Goal: Transaction & Acquisition: Purchase product/service

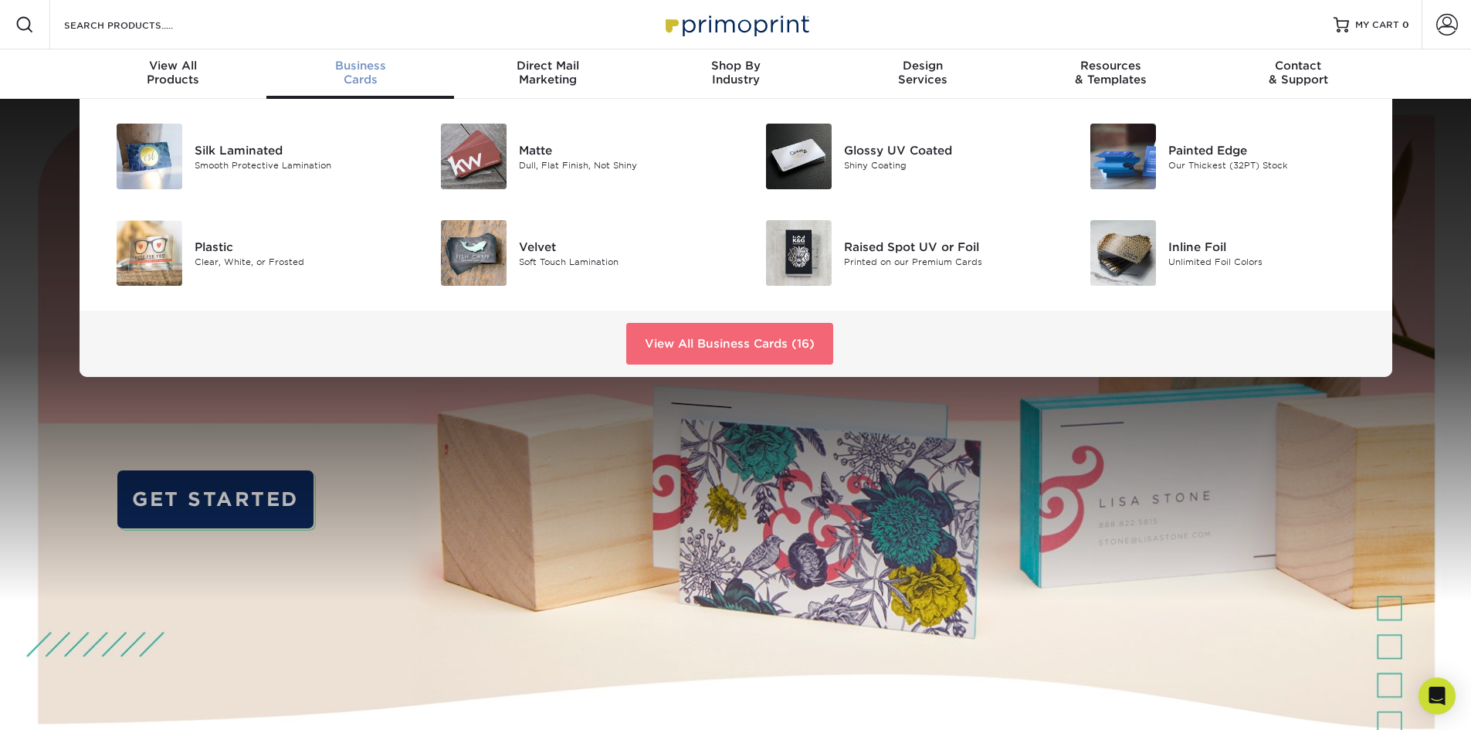
click at [652, 334] on link "View All Business Cards (16)" at bounding box center [729, 344] width 207 height 42
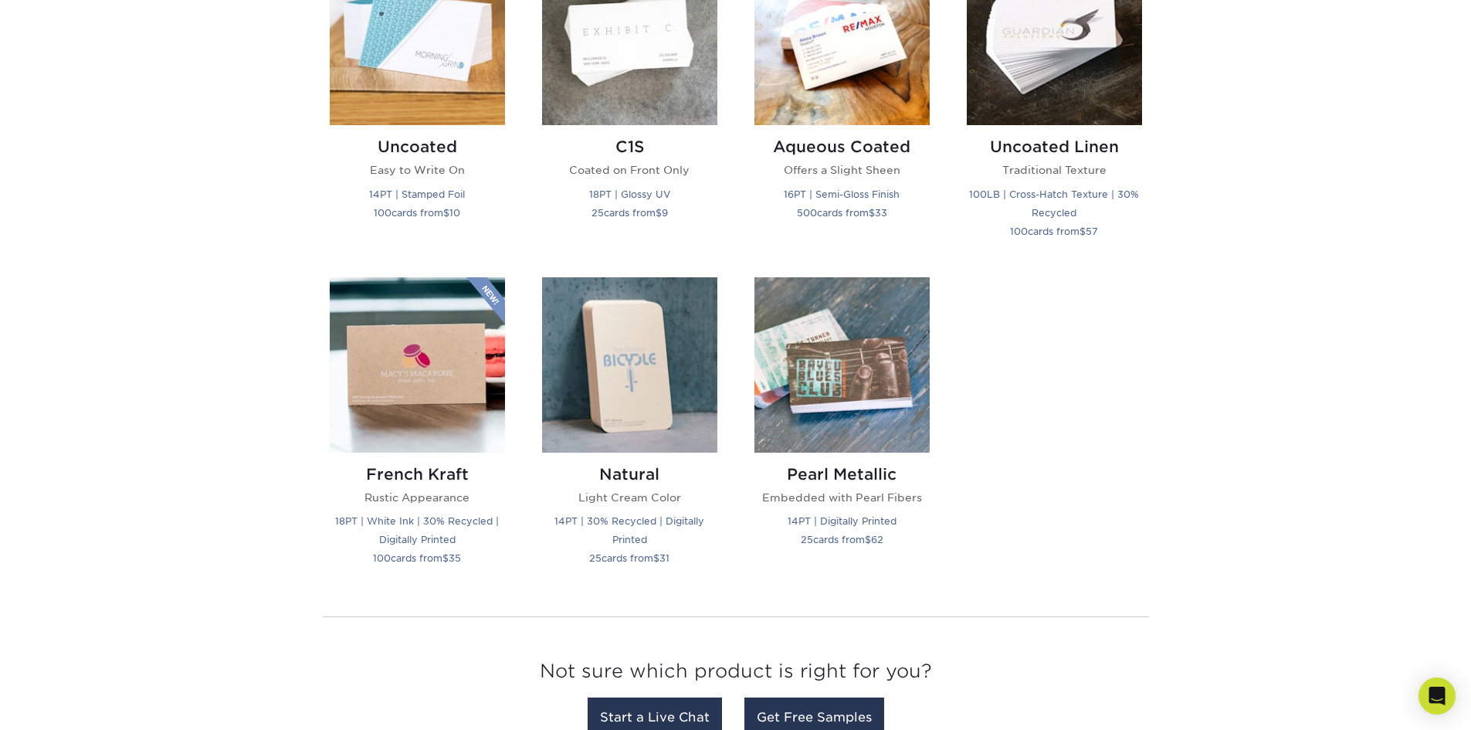
scroll to position [1544, 0]
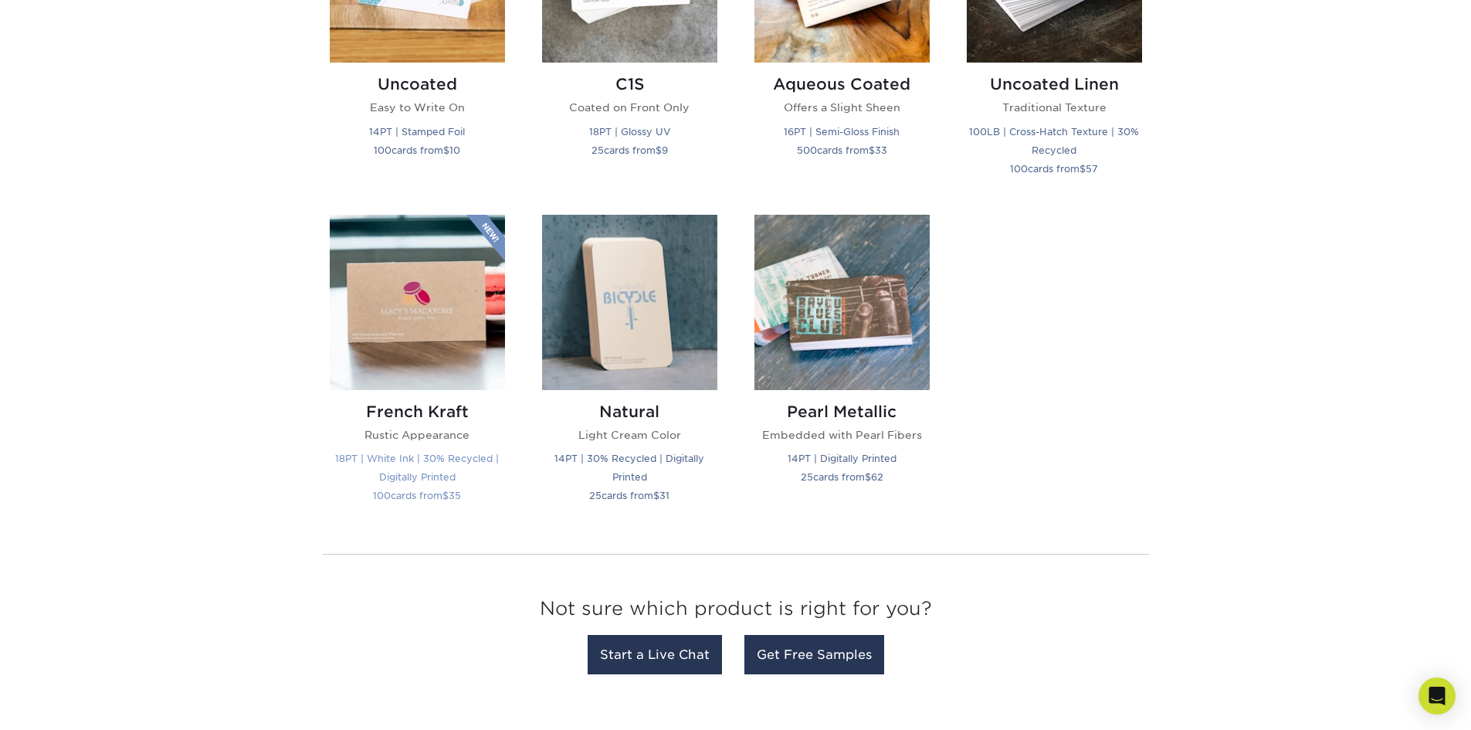
click at [452, 316] on img at bounding box center [417, 302] width 175 height 175
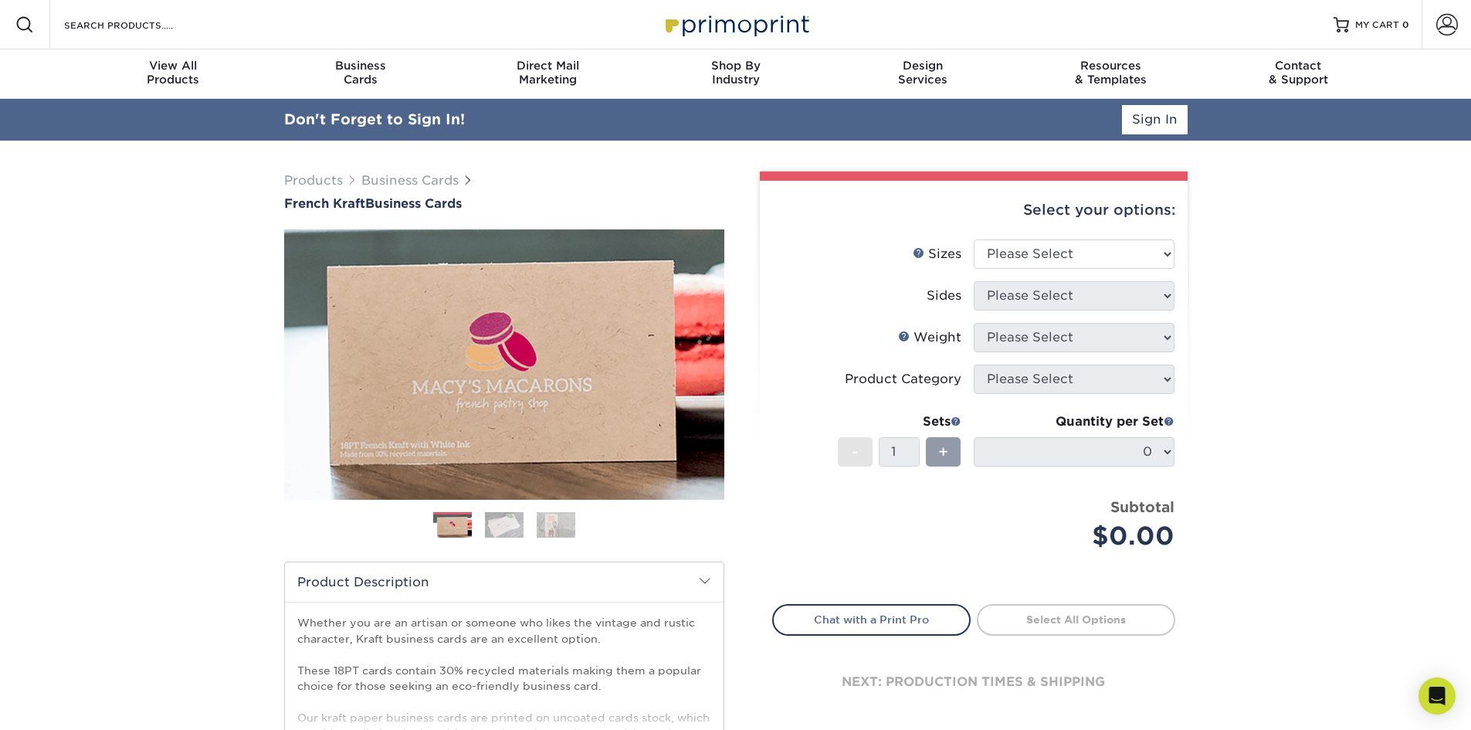
click at [511, 522] on img at bounding box center [504, 524] width 39 height 27
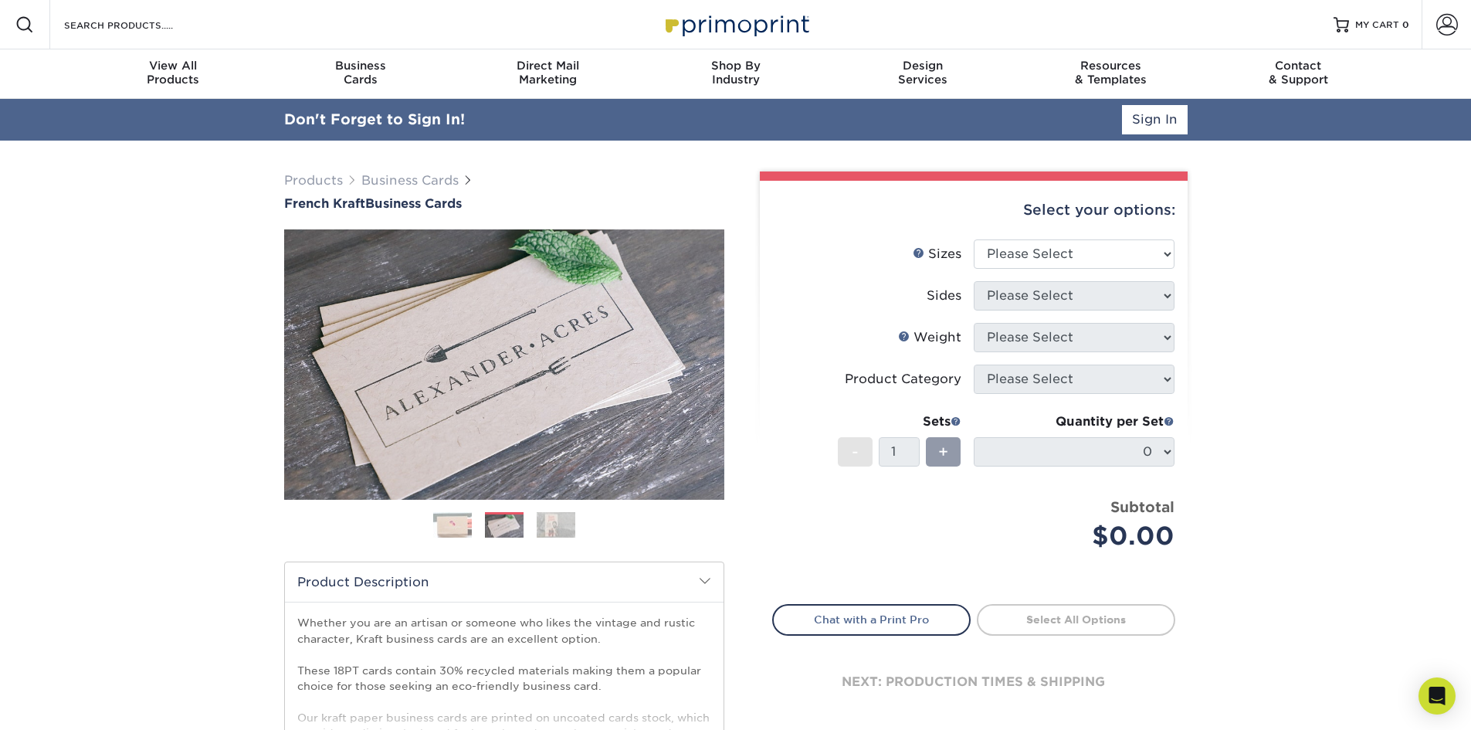
click at [560, 523] on img at bounding box center [556, 524] width 39 height 27
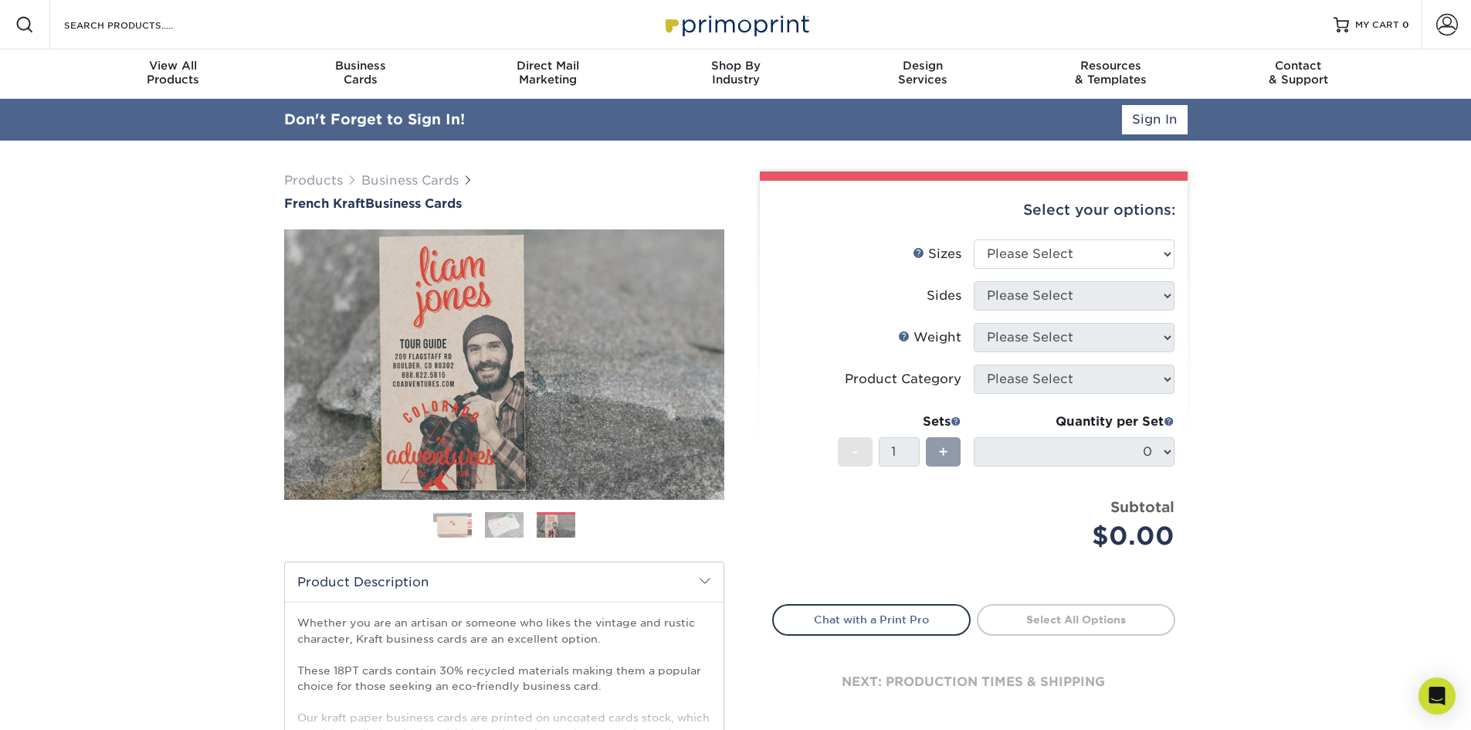
click at [459, 517] on img at bounding box center [452, 525] width 39 height 39
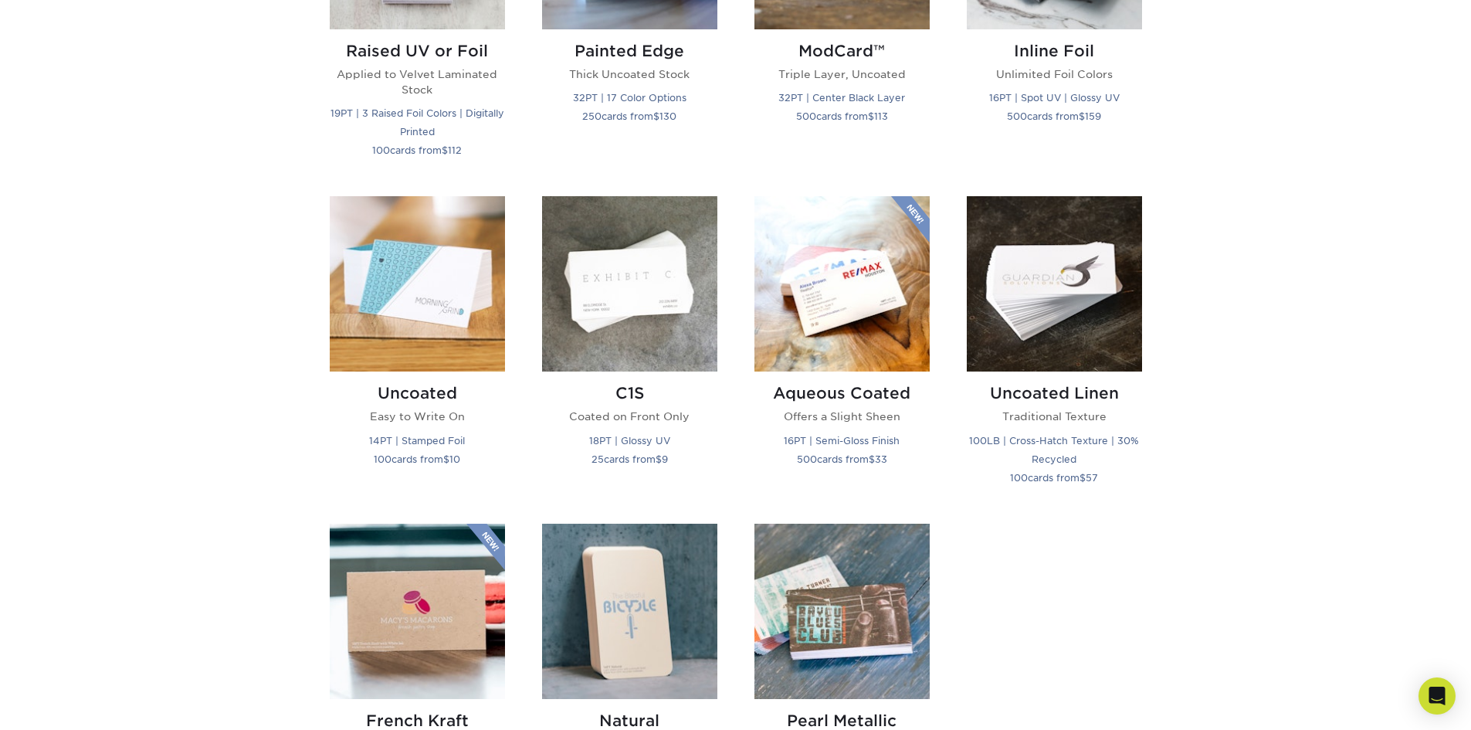
scroll to position [1467, 0]
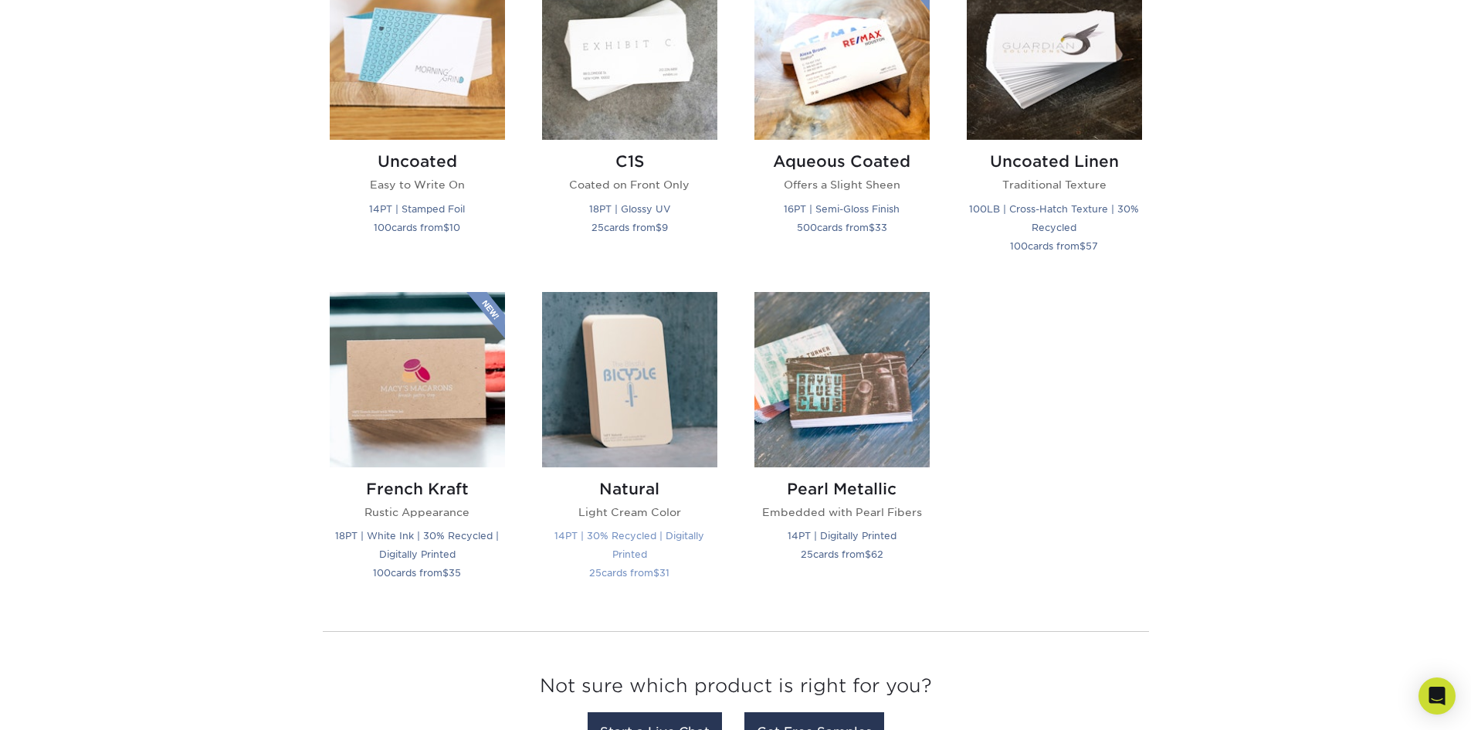
click at [615, 408] on img at bounding box center [629, 379] width 175 height 175
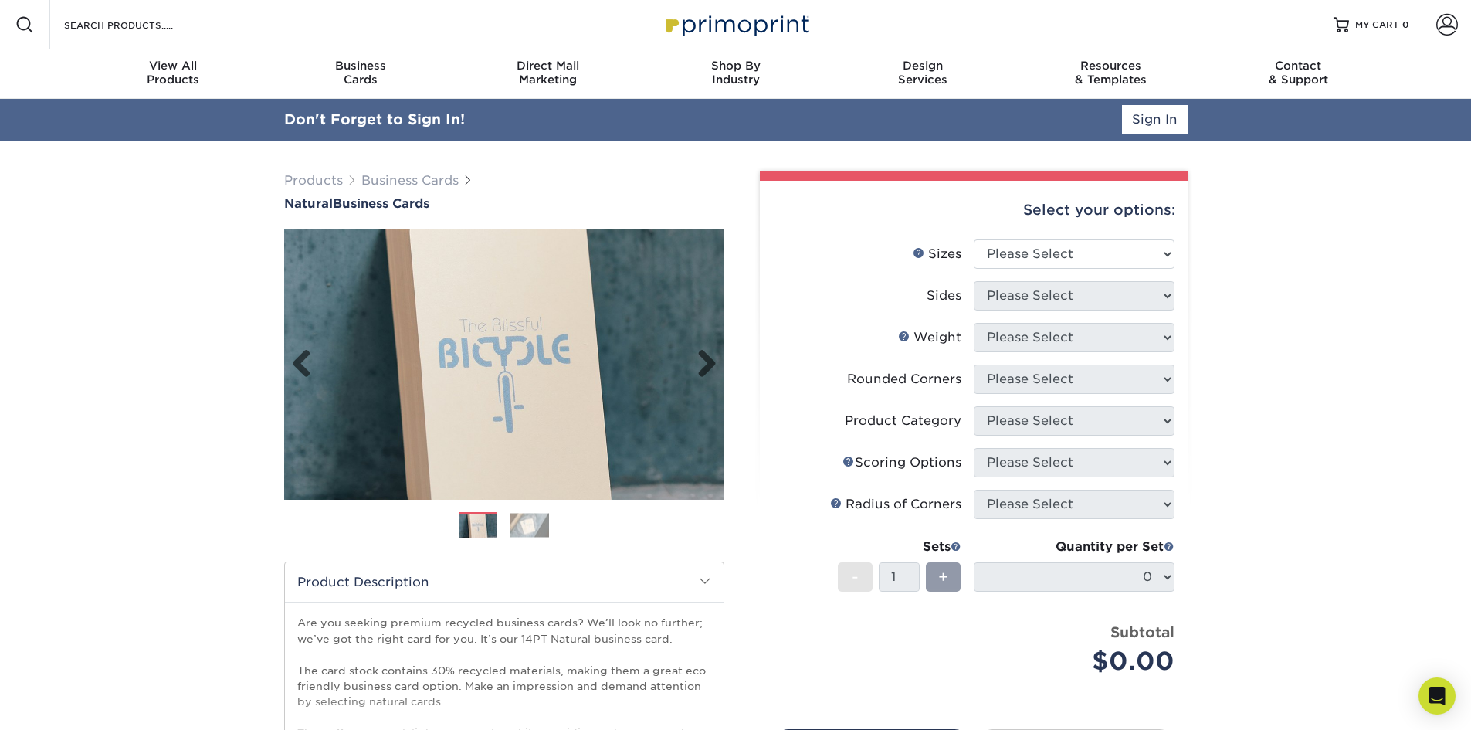
click at [707, 363] on link "Next" at bounding box center [701, 364] width 31 height 31
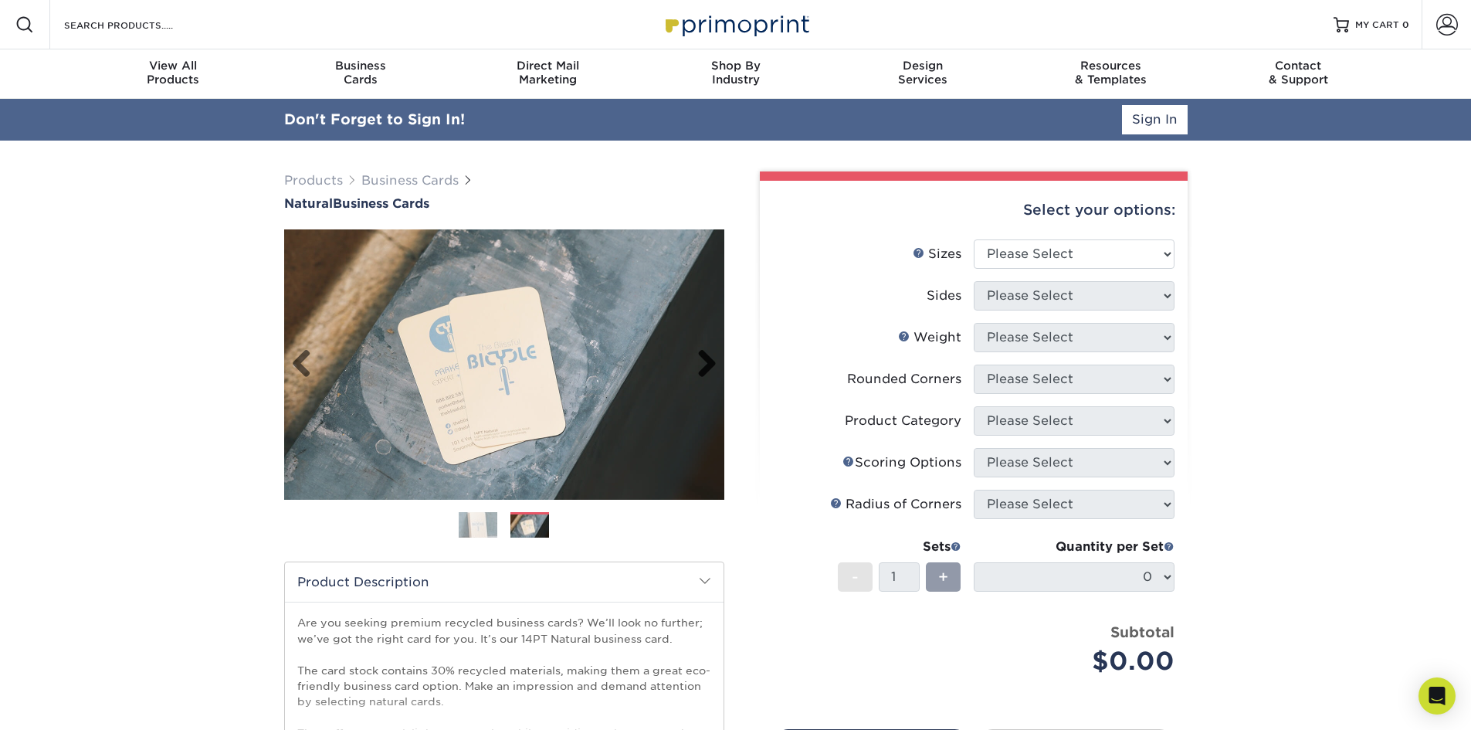
click at [708, 364] on link "Next" at bounding box center [701, 364] width 31 height 31
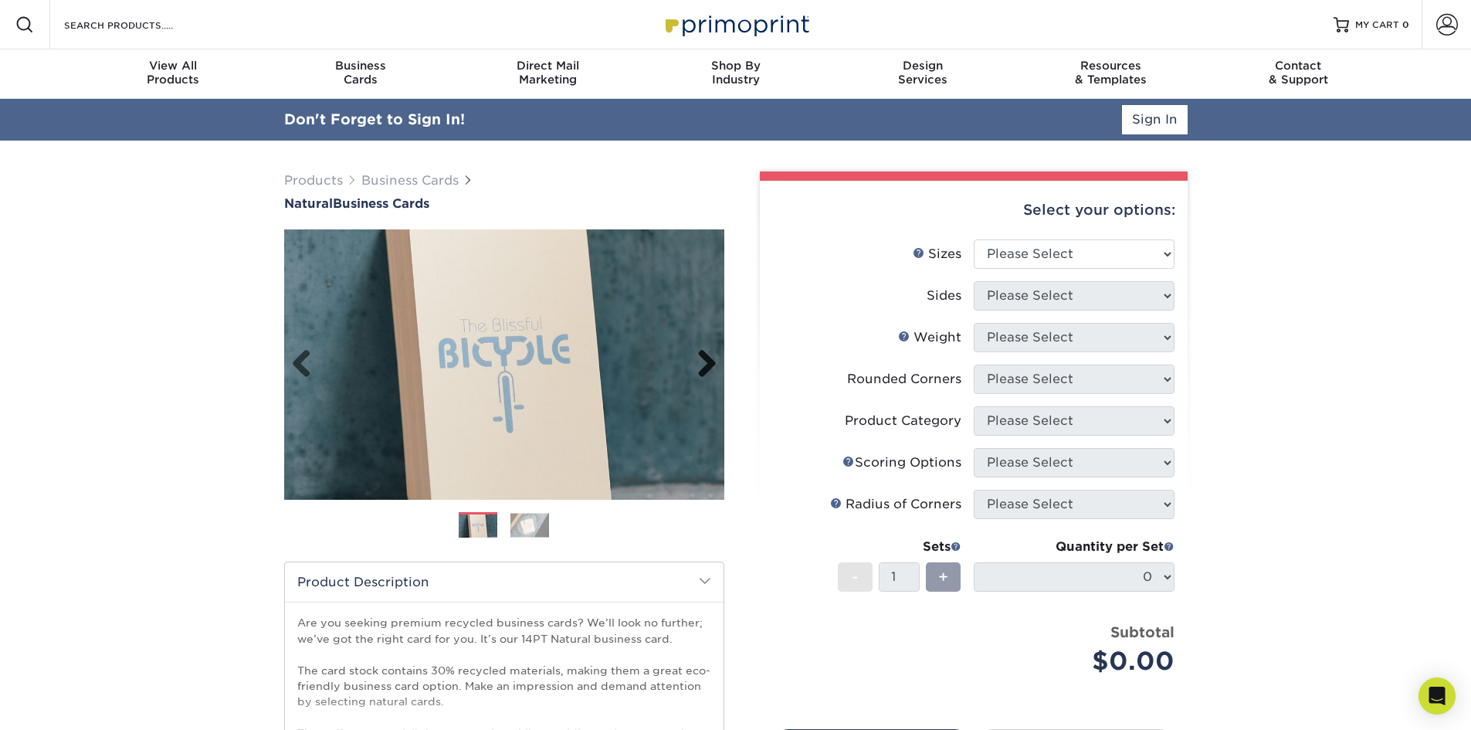
click at [708, 364] on link "Next" at bounding box center [701, 364] width 31 height 31
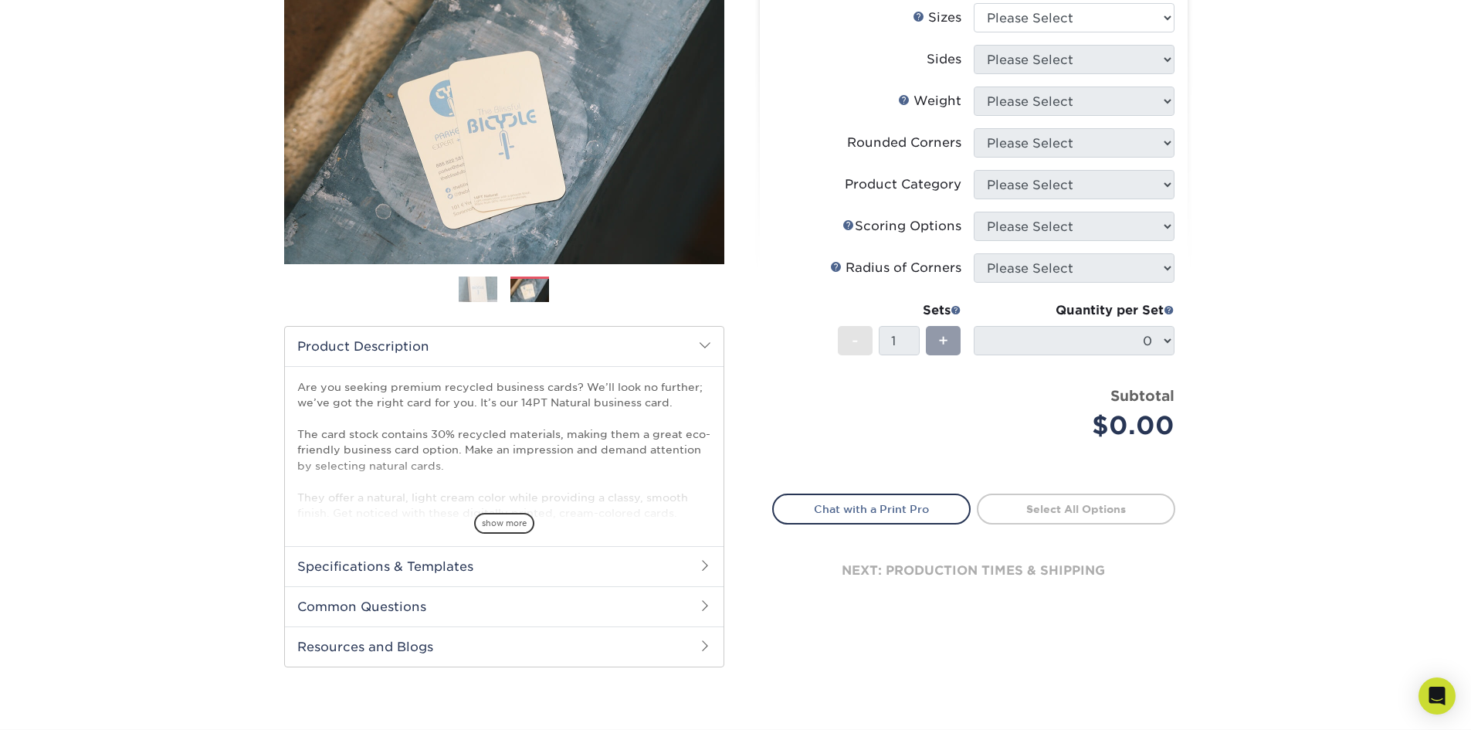
scroll to position [190, 0]
